Goal: Task Accomplishment & Management: Complete application form

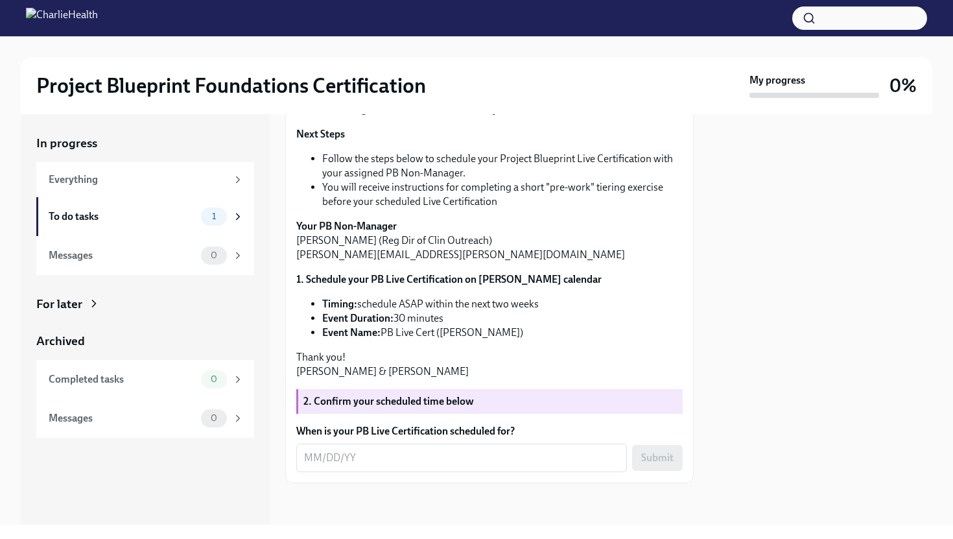
scroll to position [408, 0]
click at [400, 404] on strong "2. Confirm your scheduled time below" at bounding box center [388, 401] width 170 height 12
drag, startPoint x: 382, startPoint y: 367, endPoint x: 536, endPoint y: 364, distance: 153.6
click at [537, 340] on li "Event Name: PB Live Cert ([PERSON_NAME])" at bounding box center [502, 332] width 360 height 14
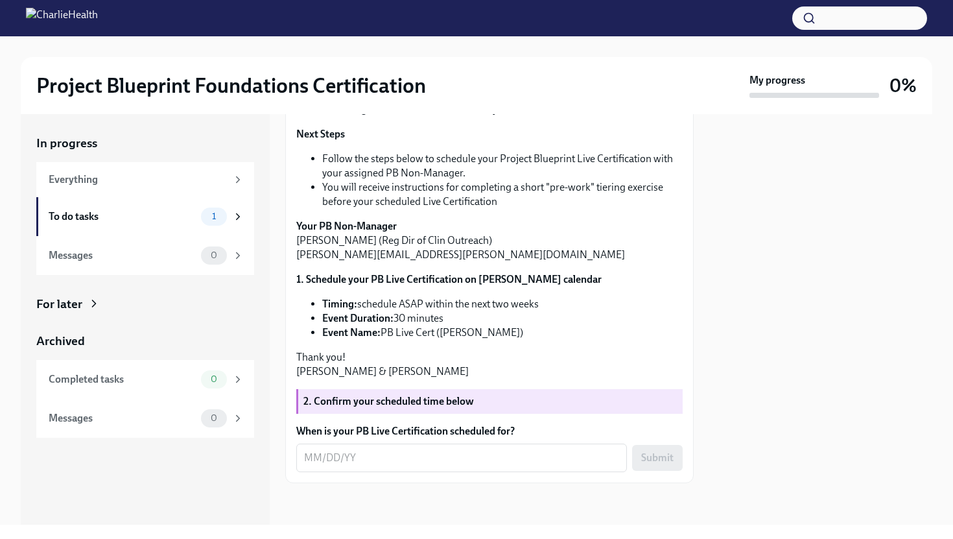
copy li "PB Live Cert ([PERSON_NAME])"
click at [461, 325] on li "Event Duration: 30 minutes" at bounding box center [502, 318] width 360 height 14
click at [340, 458] on textarea "When is your PB Live Certification scheduled for?" at bounding box center [461, 458] width 315 height 16
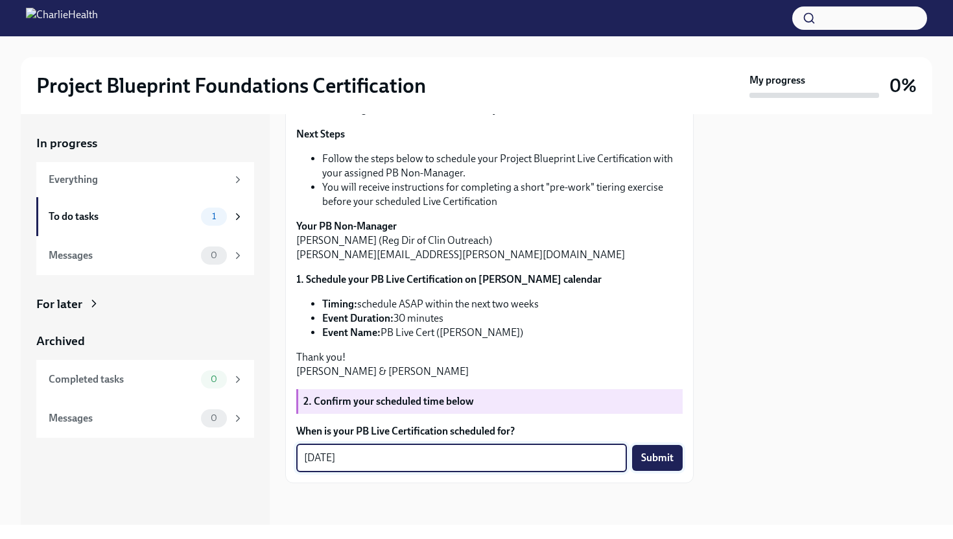
type textarea "[DATE]"
click at [661, 458] on span "Submit" at bounding box center [657, 457] width 32 height 13
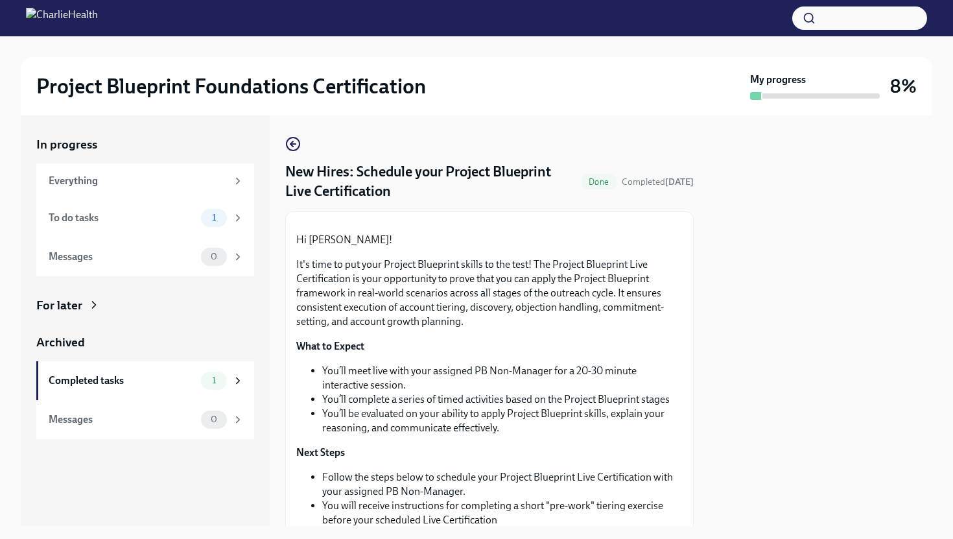
click at [614, 222] on div at bounding box center [489, 222] width 386 height 0
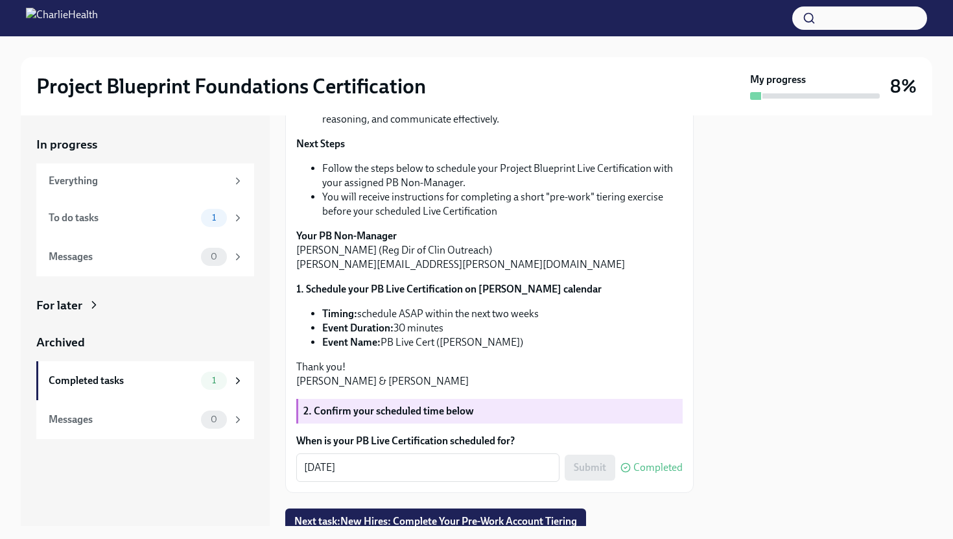
scroll to position [452, 0]
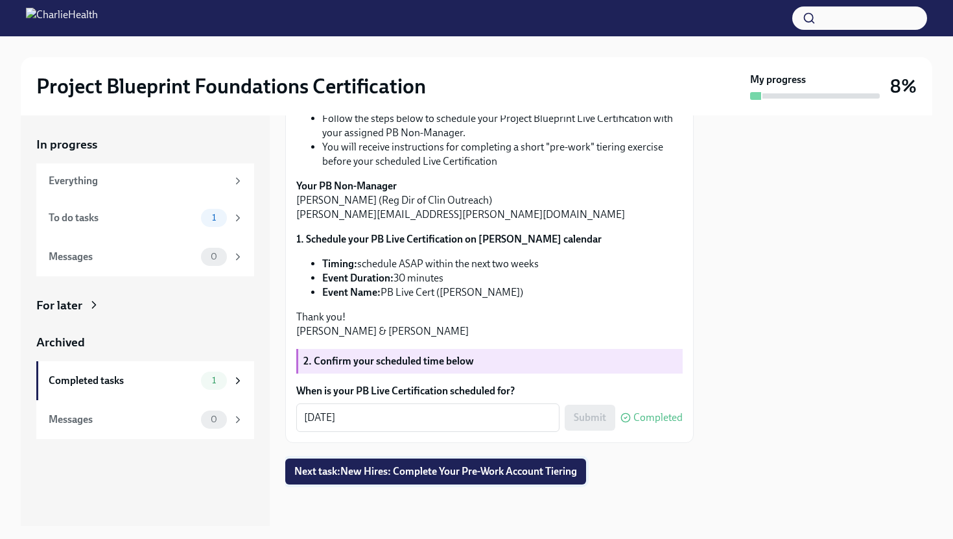
click at [492, 468] on span "Next task : New Hires: Complete Your Pre-Work Account Tiering" at bounding box center [435, 471] width 283 height 13
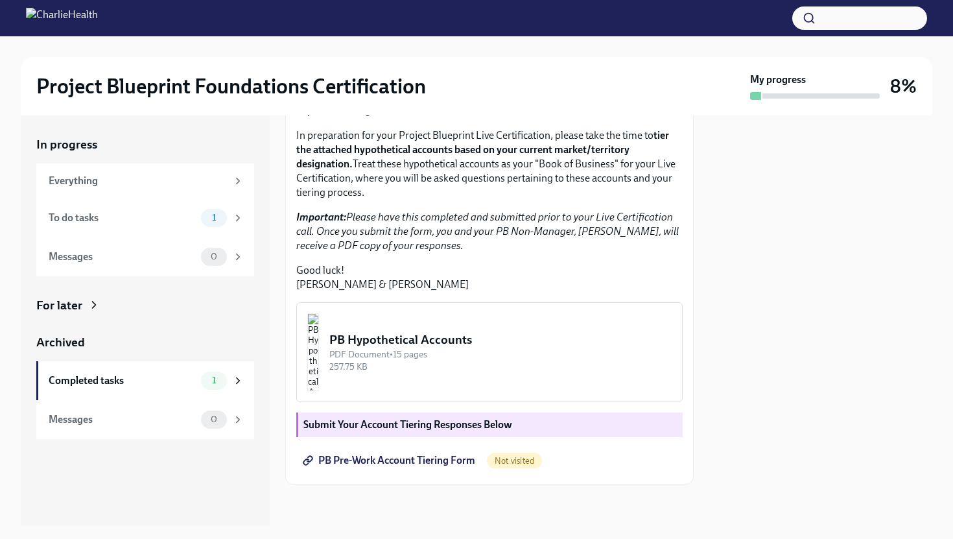
scroll to position [299, 0]
click at [388, 460] on span "PB Pre-Work Account Tiering Form" at bounding box center [390, 460] width 170 height 13
click at [442, 336] on div "PB Hypothetical Accounts" at bounding box center [500, 339] width 342 height 17
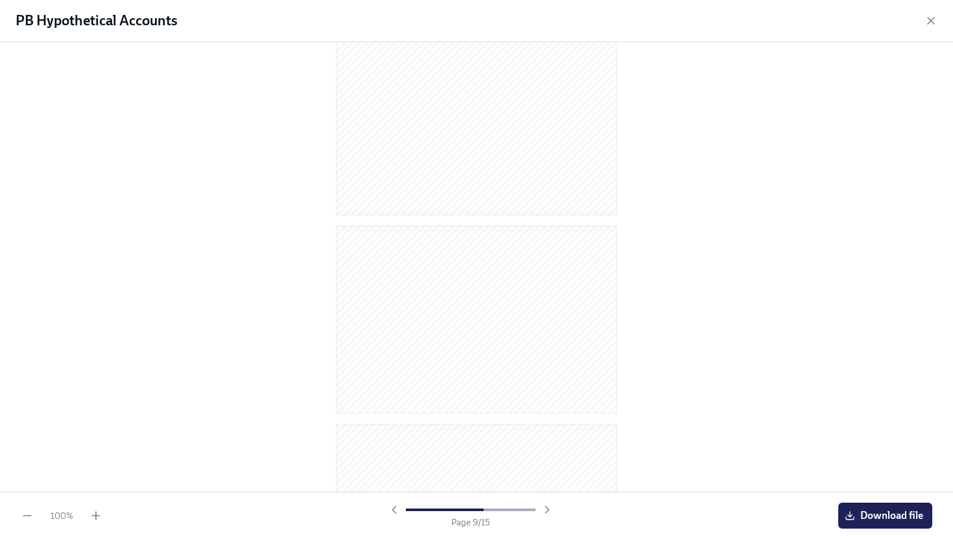
scroll to position [0, 0]
click at [931, 16] on icon "button" at bounding box center [930, 20] width 13 height 13
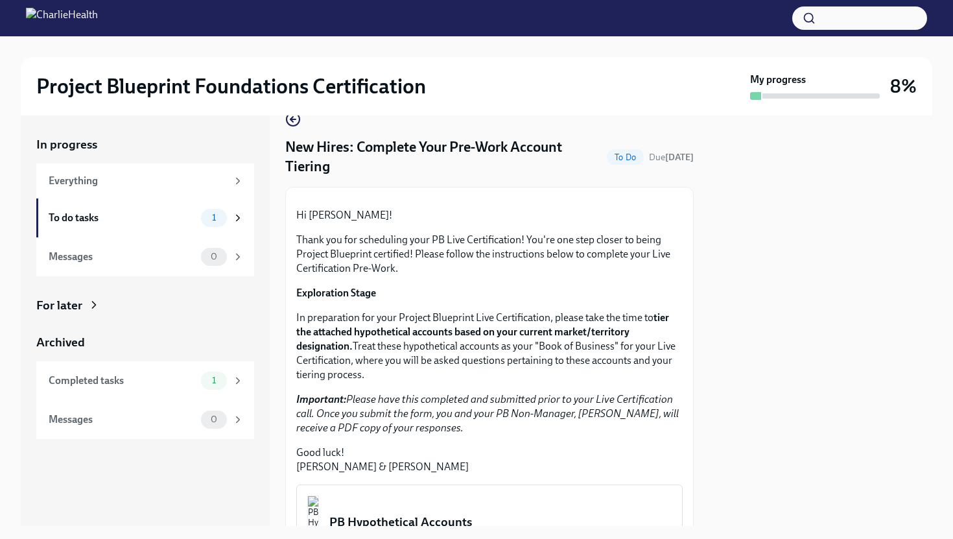
scroll to position [23, 0]
click at [476, 54] on div at bounding box center [476, 46] width 911 height 21
